Goal: Transaction & Acquisition: Purchase product/service

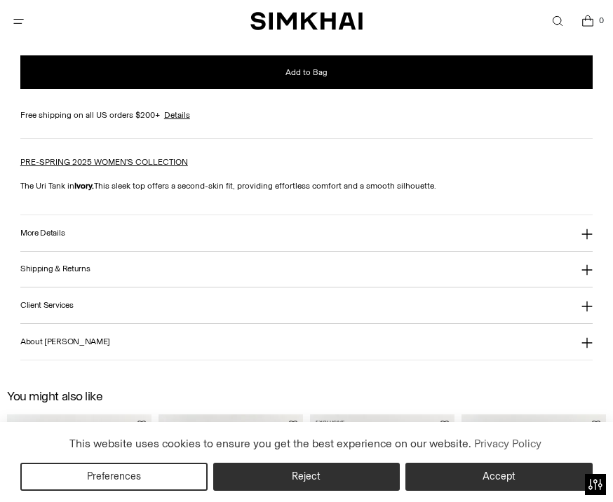
scroll to position [1008, 0]
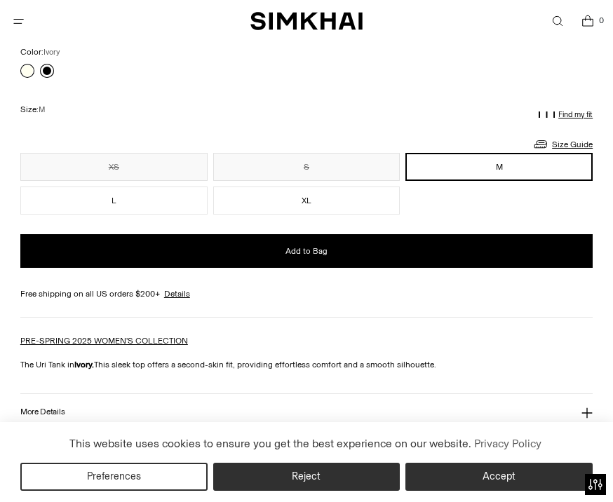
click at [51, 73] on link at bounding box center [47, 71] width 14 height 14
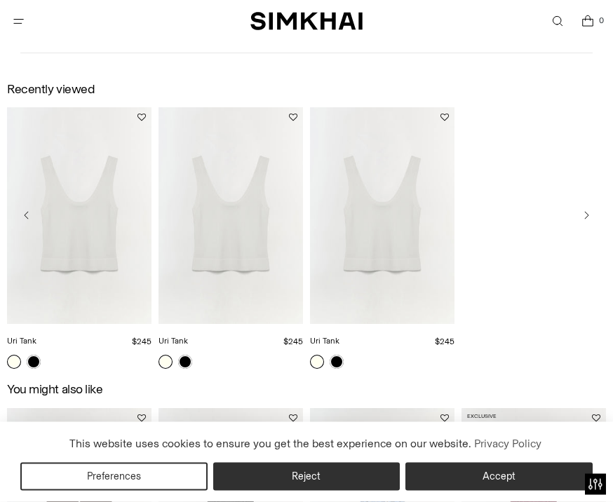
scroll to position [1494, 0]
click at [14, 18] on icon "Open menu modal" at bounding box center [18, 20] width 15 height 11
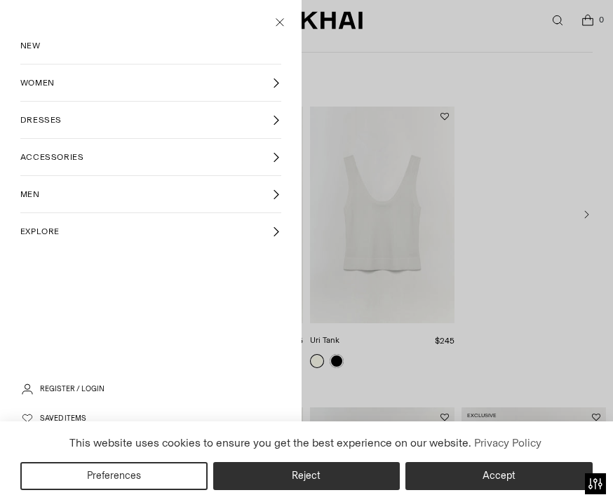
click at [205, 94] on link "WOMEN" at bounding box center [150, 83] width 261 height 36
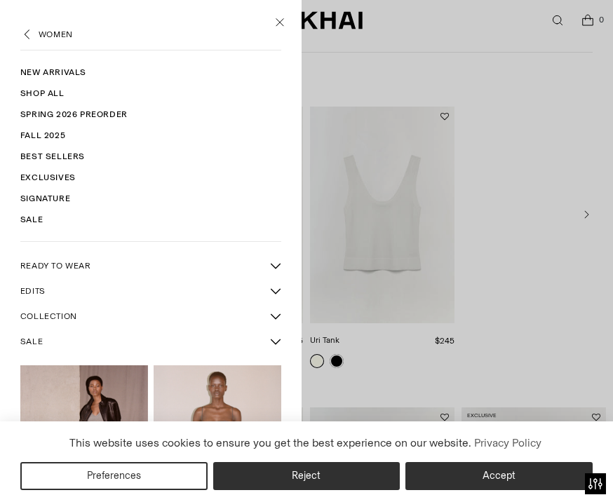
click at [28, 221] on link "Sale" at bounding box center [150, 220] width 261 height 21
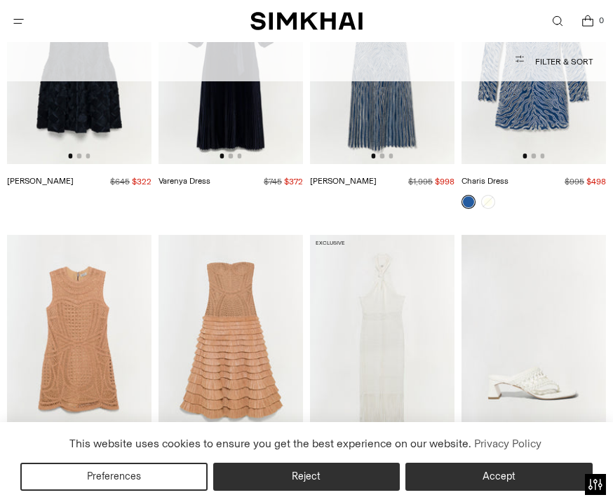
scroll to position [6327, 0]
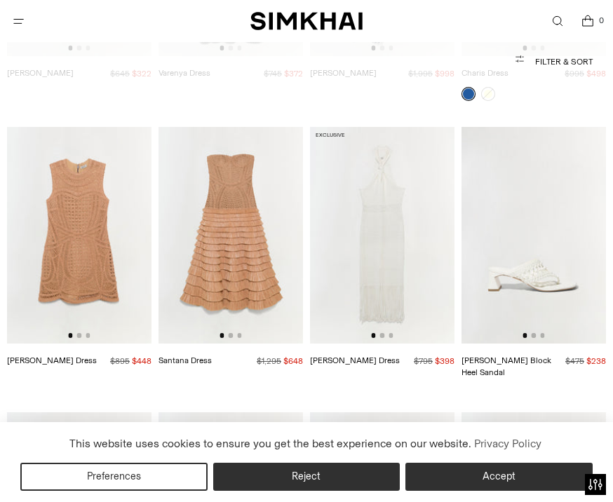
click at [94, 209] on img at bounding box center [79, 235] width 144 height 217
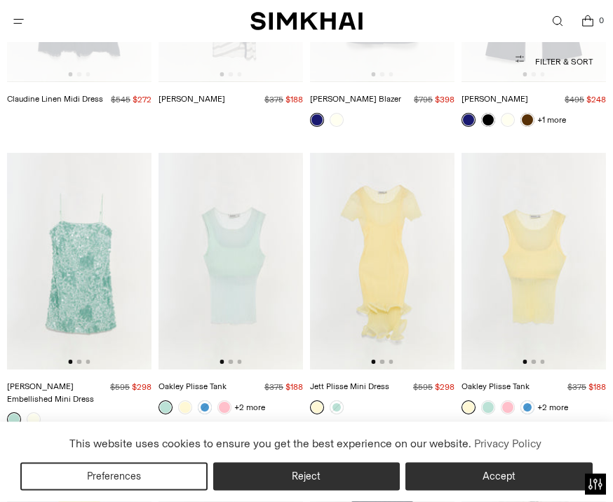
scroll to position [7705, 0]
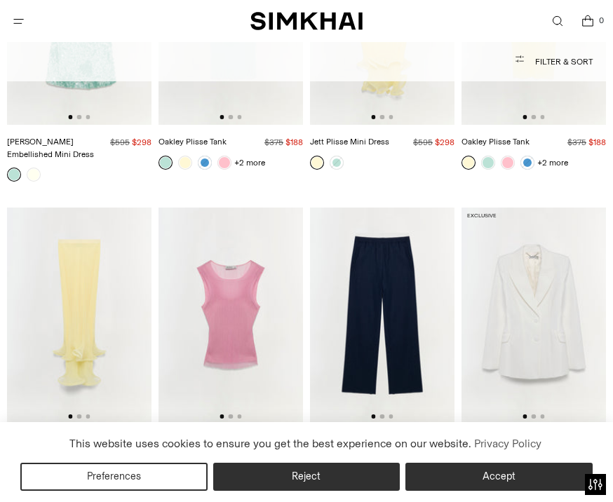
click at [238, 293] on img at bounding box center [230, 315] width 144 height 217
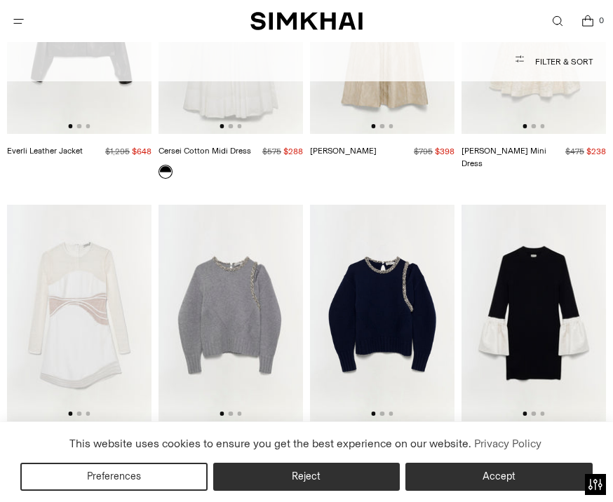
scroll to position [10587, 0]
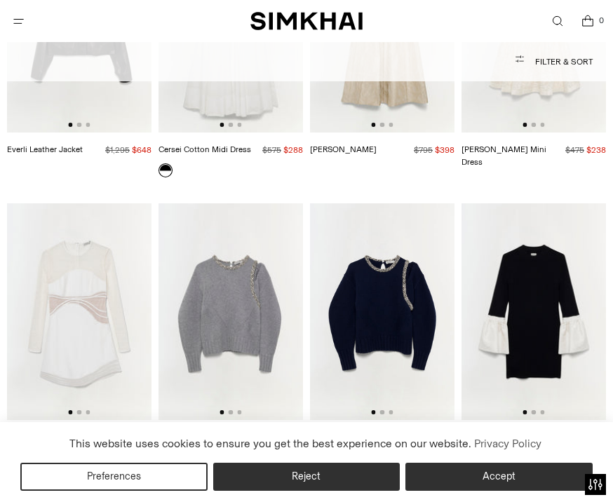
click at [259, 264] on img at bounding box center [230, 311] width 144 height 217
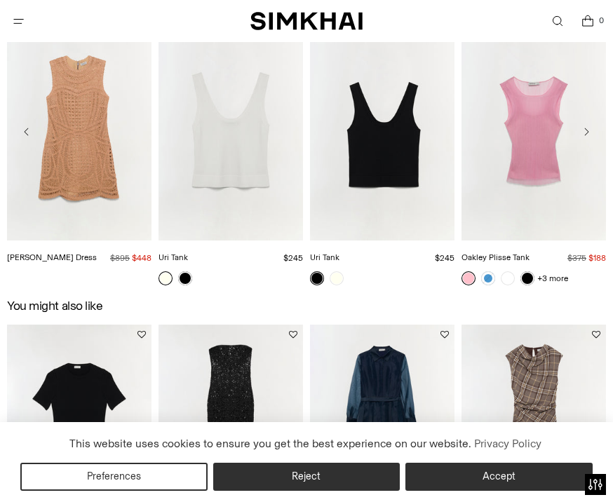
scroll to position [1655, 0]
